Goal: Information Seeking & Learning: Learn about a topic

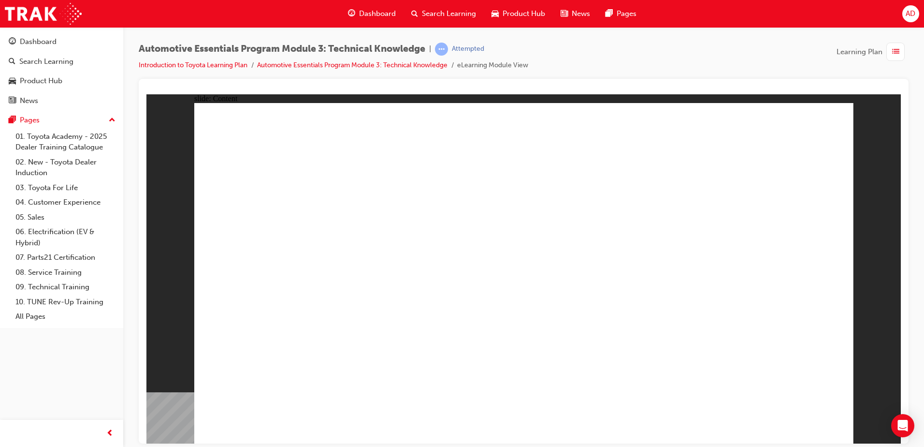
drag, startPoint x: 704, startPoint y: 138, endPoint x: 696, endPoint y: 132, distance: 10.5
drag, startPoint x: 818, startPoint y: 110, endPoint x: 768, endPoint y: 193, distance: 97.3
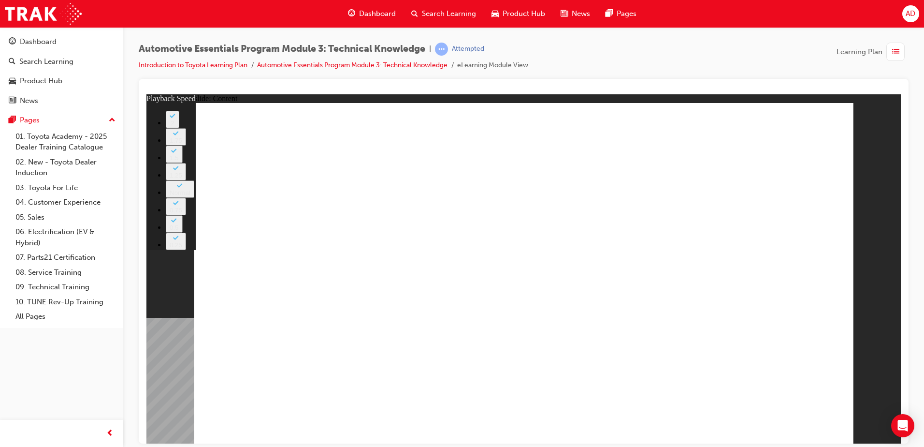
type input "18"
drag, startPoint x: 356, startPoint y: 253, endPoint x: 445, endPoint y: 277, distance: 92.0
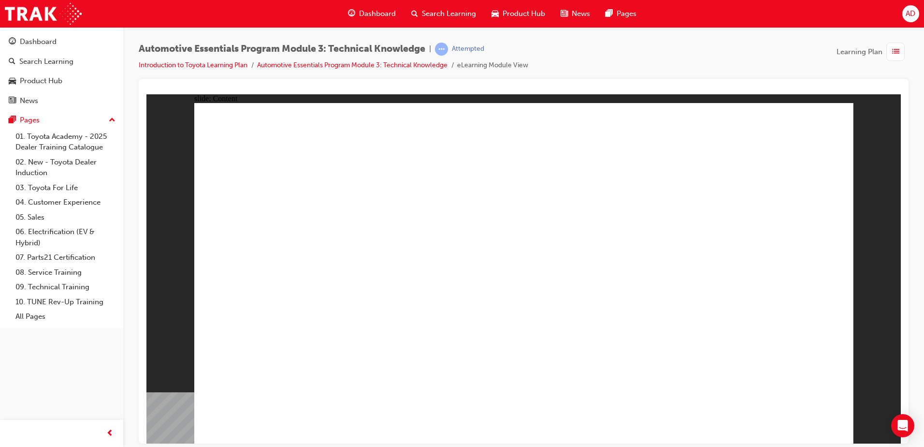
drag, startPoint x: 314, startPoint y: 272, endPoint x: 394, endPoint y: 268, distance: 80.3
drag, startPoint x: 791, startPoint y: 268, endPoint x: 785, endPoint y: 272, distance: 6.7
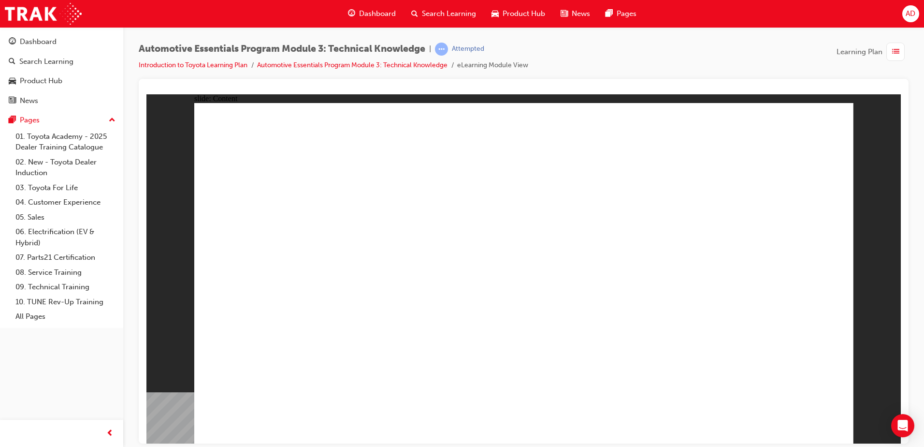
drag, startPoint x: 313, startPoint y: 248, endPoint x: 405, endPoint y: 243, distance: 91.5
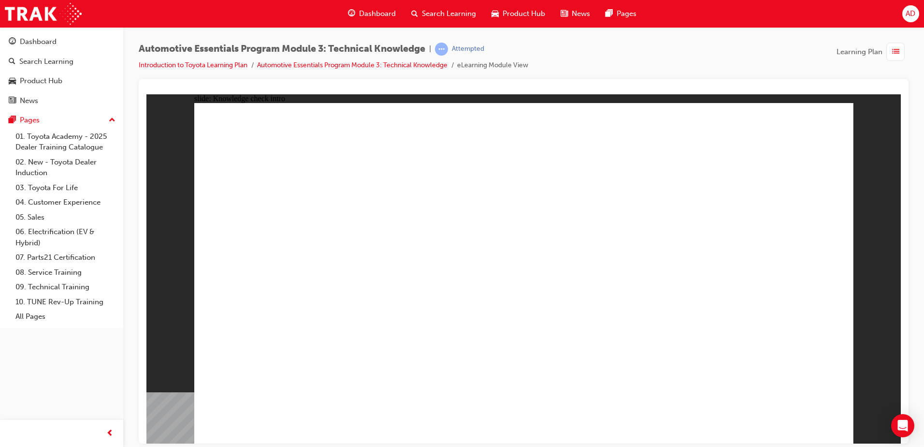
radio input "true"
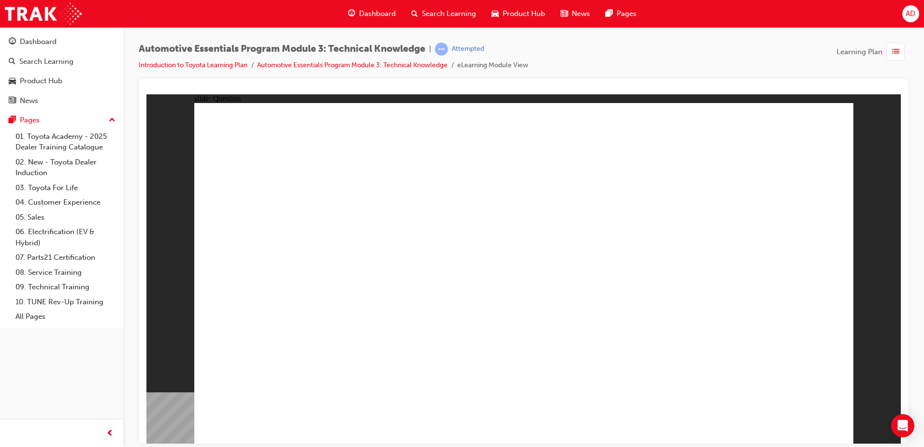
radio input "true"
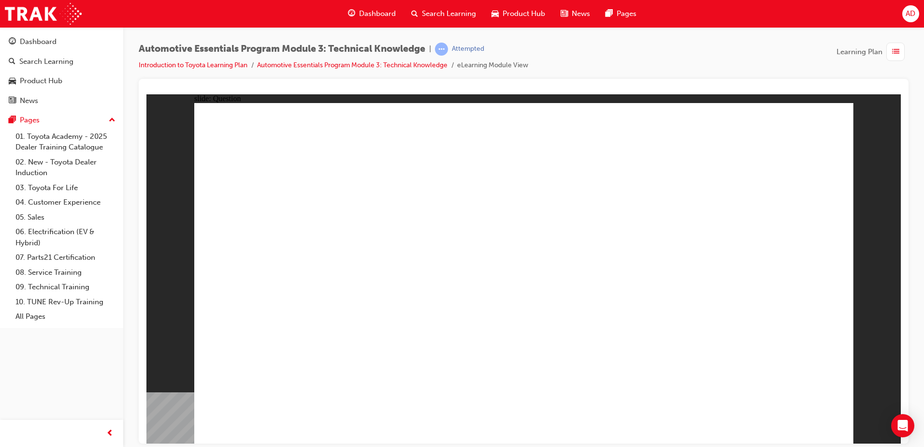
drag, startPoint x: 678, startPoint y: 225, endPoint x: 724, endPoint y: 297, distance: 85.2
radio input "true"
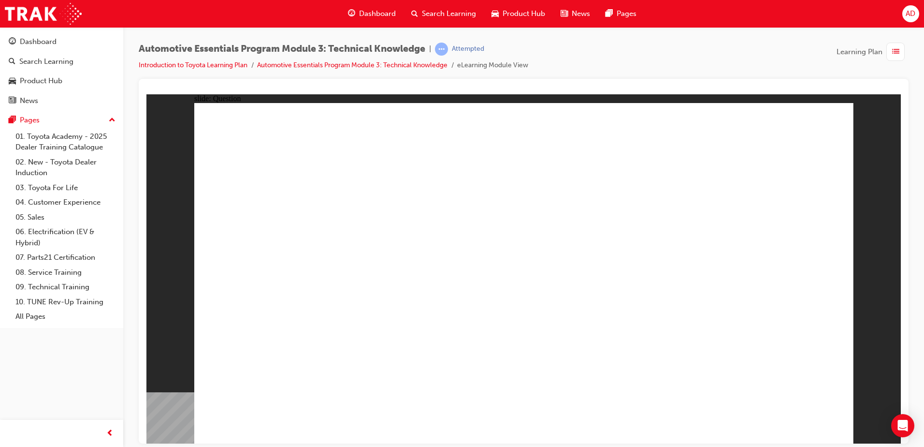
radio input "true"
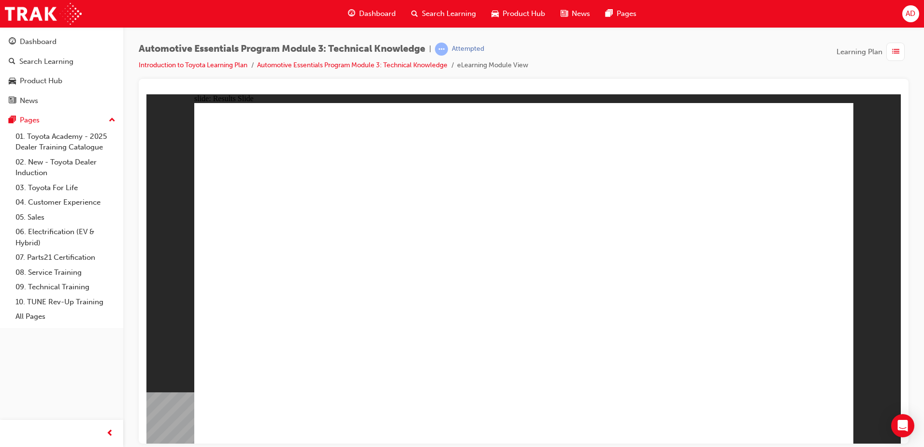
drag, startPoint x: 221, startPoint y: 197, endPoint x: 333, endPoint y: 194, distance: 111.2
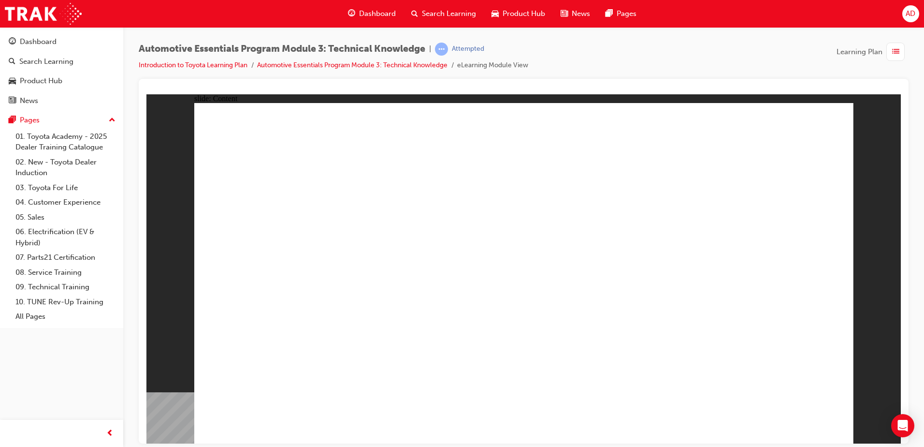
drag, startPoint x: 819, startPoint y: 127, endPoint x: 802, endPoint y: 130, distance: 17.1
drag, startPoint x: 227, startPoint y: 209, endPoint x: 320, endPoint y: 212, distance: 92.4
